Goal: Task Accomplishment & Management: Use online tool/utility

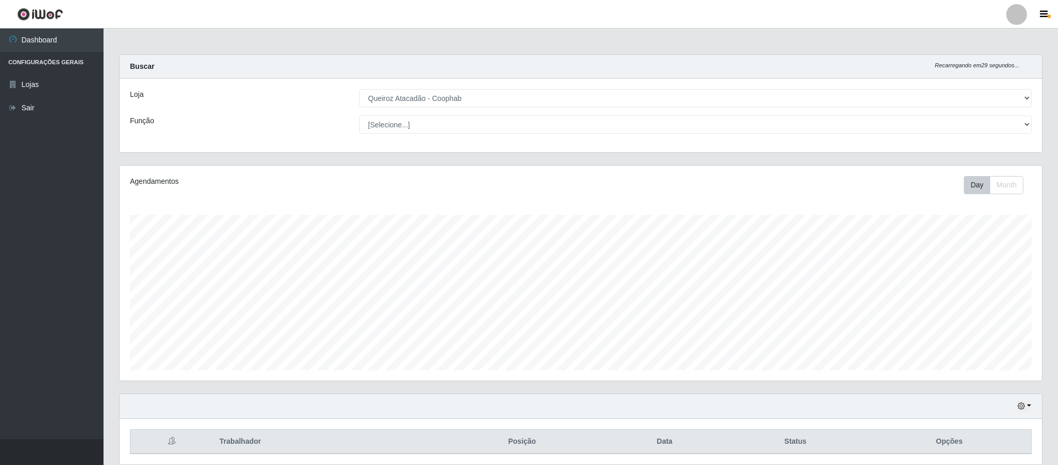
select select "463"
click at [1018, 17] on div at bounding box center [1016, 14] width 21 height 21
click at [969, 83] on button "Sair" at bounding box center [996, 80] width 93 height 21
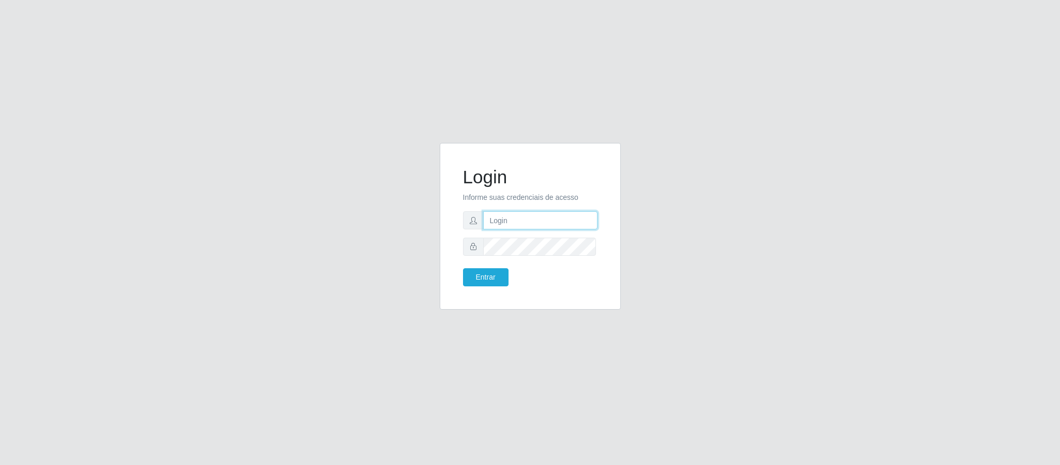
click at [542, 219] on input "text" at bounding box center [540, 220] width 114 height 18
type input "[EMAIL_ADDRESS][DOMAIN_NAME]"
click at [488, 277] on button "Entrar" at bounding box center [486, 277] width 46 height 18
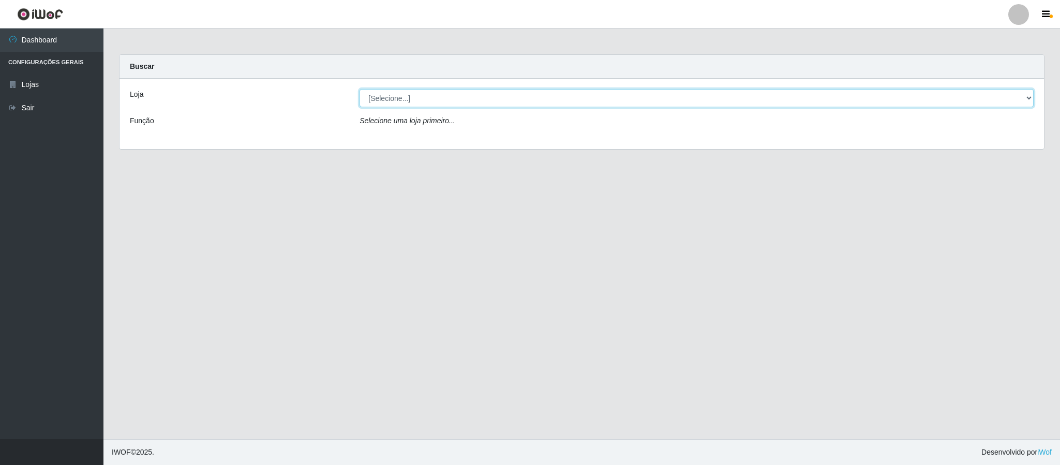
click at [1019, 98] on select "[Selecione...] Queiroz Atacadão - Coophab" at bounding box center [697, 98] width 674 height 18
select select "463"
click at [360, 89] on select "[Selecione...] Queiroz Atacadão - Coophab" at bounding box center [697, 98] width 674 height 18
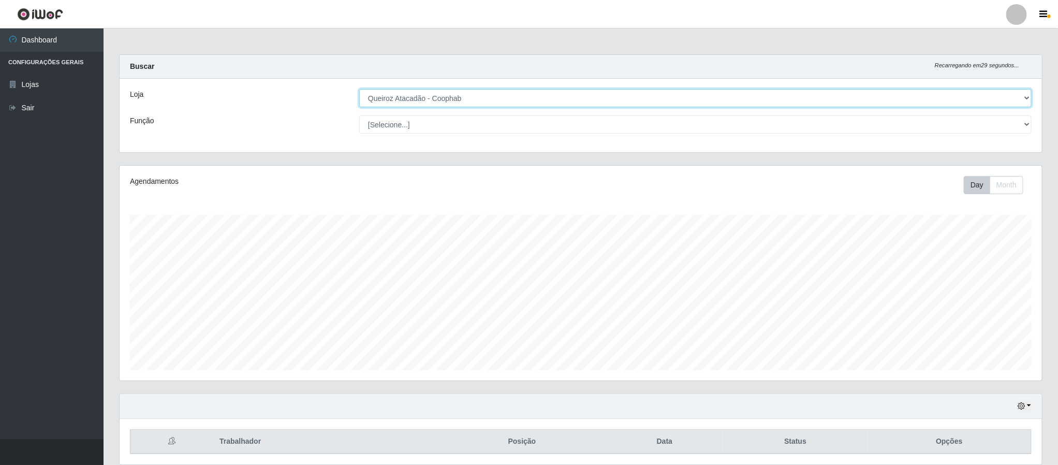
scroll to position [41, 0]
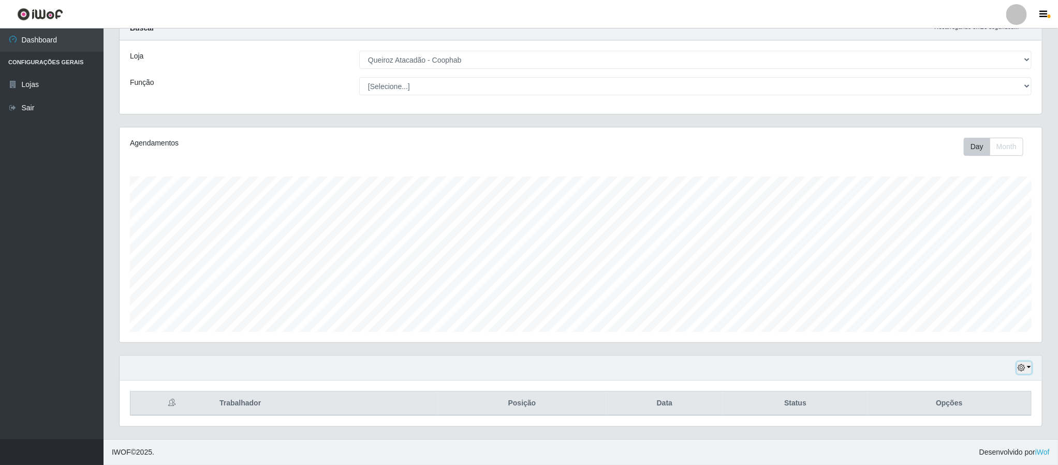
click at [1022, 371] on button "button" at bounding box center [1024, 368] width 14 height 12
click at [975, 286] on button "1 dia" at bounding box center [990, 284] width 82 height 22
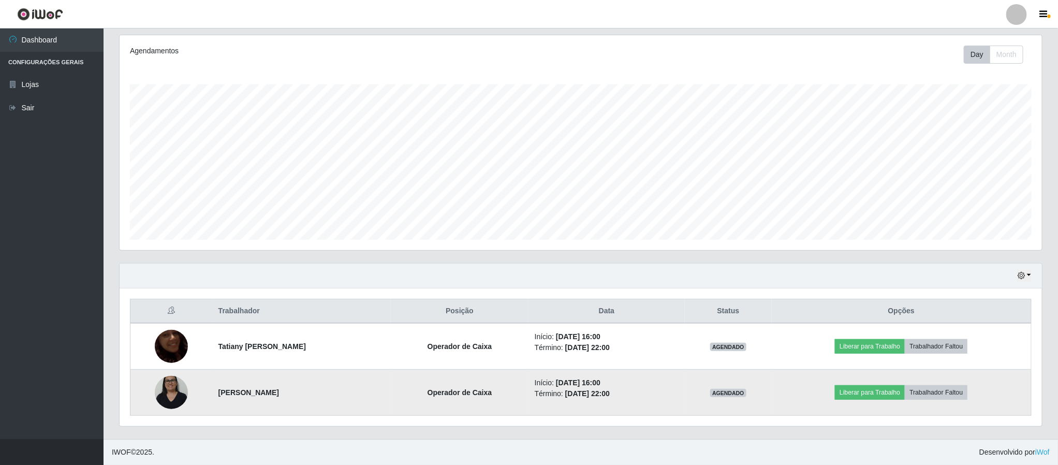
scroll to position [134, 0]
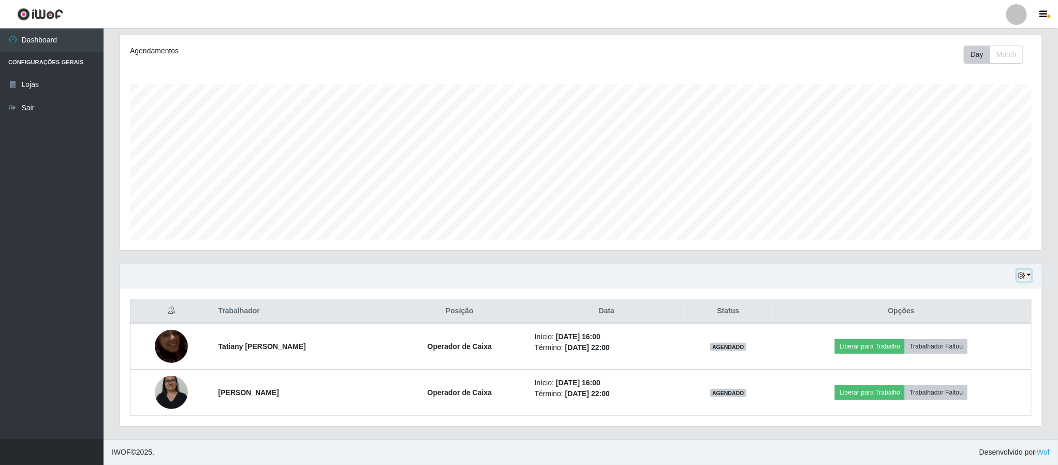
click at [1031, 271] on button "button" at bounding box center [1024, 276] width 14 height 12
click at [965, 296] on button "Hoje" at bounding box center [990, 295] width 82 height 22
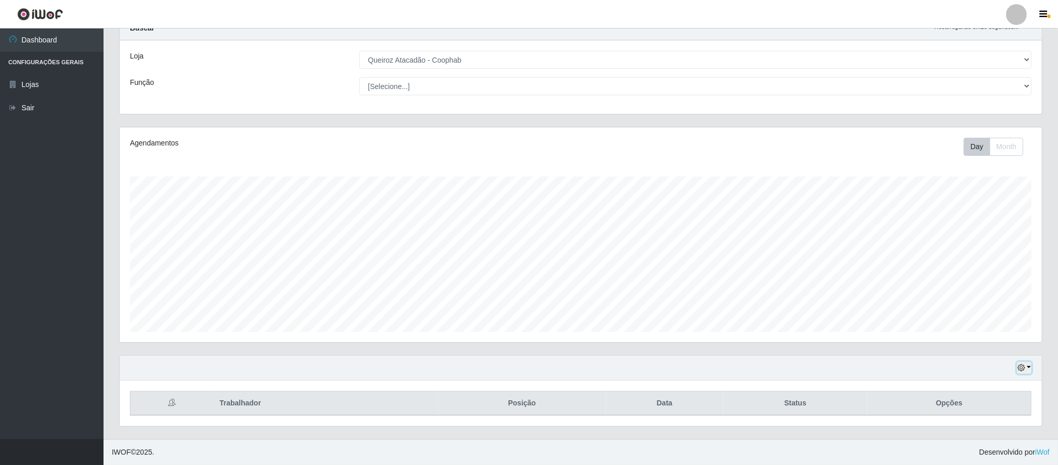
click at [1028, 368] on button "button" at bounding box center [1024, 368] width 14 height 12
click at [974, 286] on button "1 dia" at bounding box center [990, 284] width 82 height 22
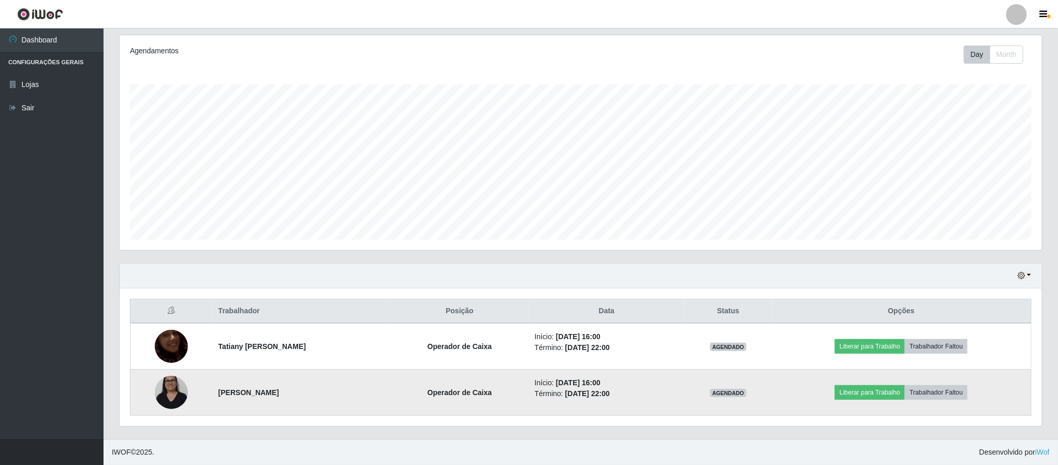
scroll to position [134, 0]
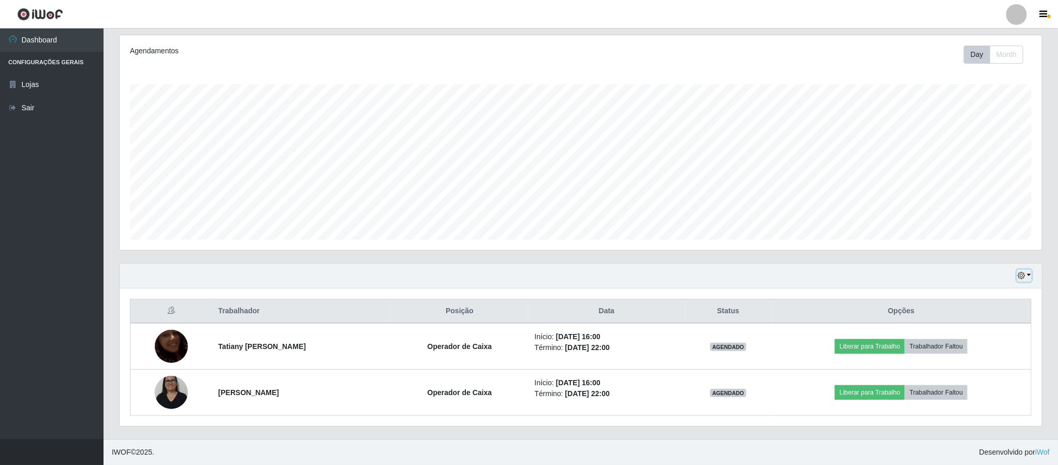
click at [1028, 276] on button "button" at bounding box center [1024, 276] width 14 height 12
click at [984, 365] on button "1 Semana" at bounding box center [990, 360] width 82 height 22
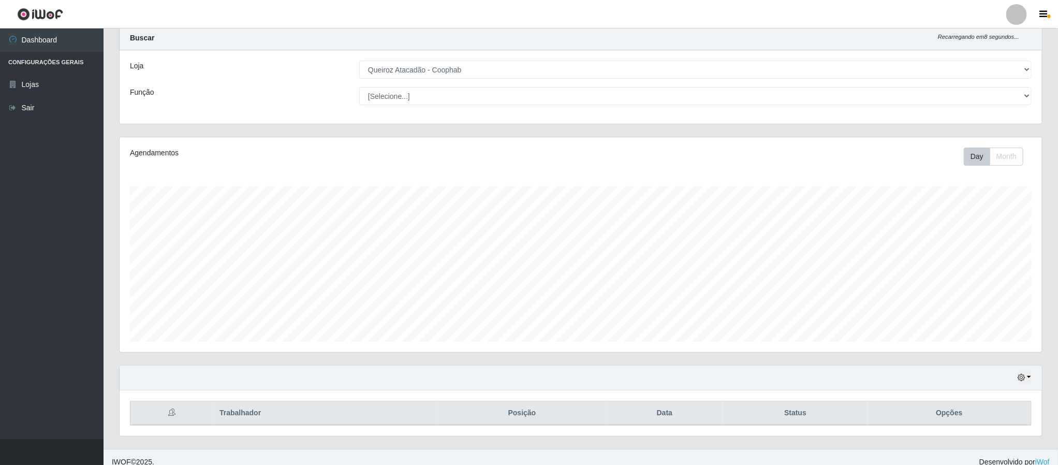
scroll to position [41, 0]
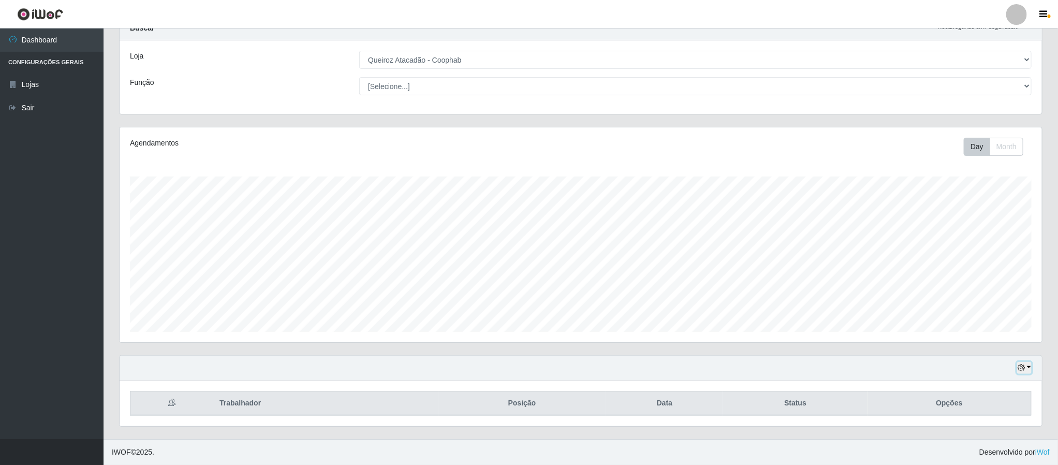
click at [1027, 366] on button "button" at bounding box center [1024, 368] width 14 height 12
click at [1034, 428] on div "Hoje 1 dia 3 dias 1 Semana Não encerrados Trabalhador Posição Data Status Opções" at bounding box center [580, 397] width 939 height 84
